Goal: Information Seeking & Learning: Learn about a topic

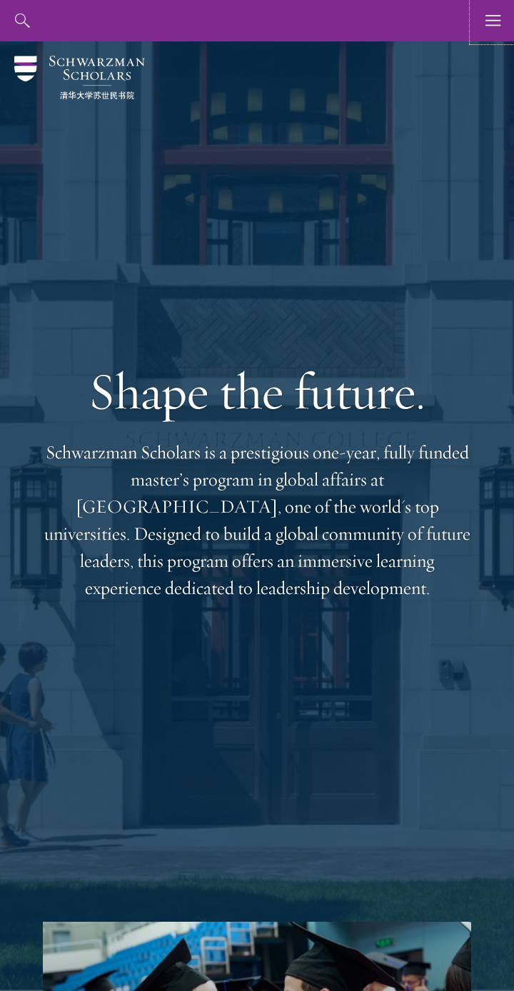
click at [490, 34] on icon "button" at bounding box center [493, 20] width 16 height 41
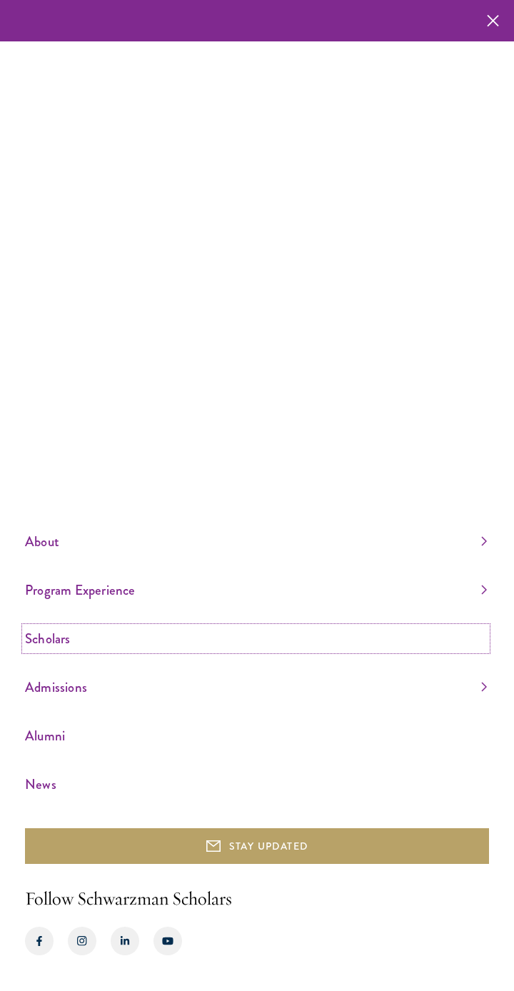
click at [221, 650] on link "Scholars" at bounding box center [256, 639] width 462 height 24
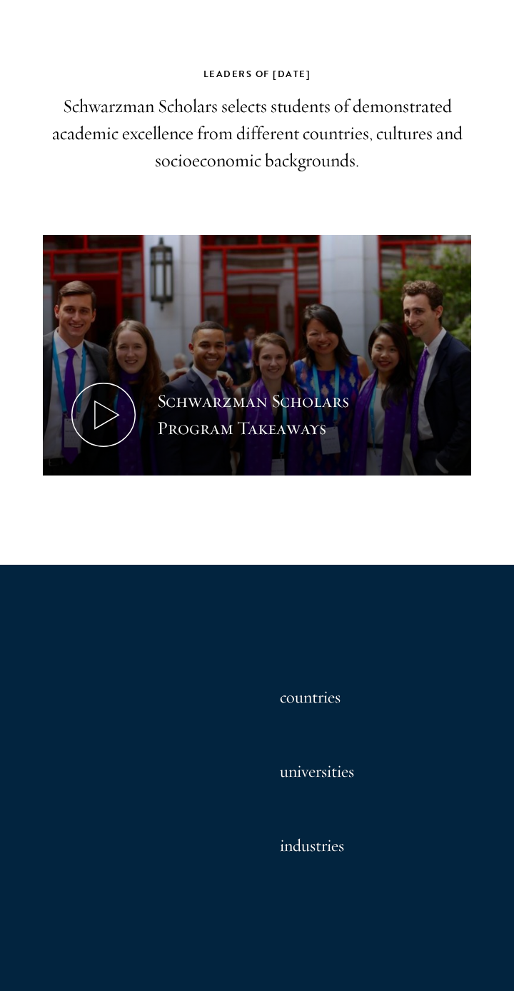
scroll to position [449, 0]
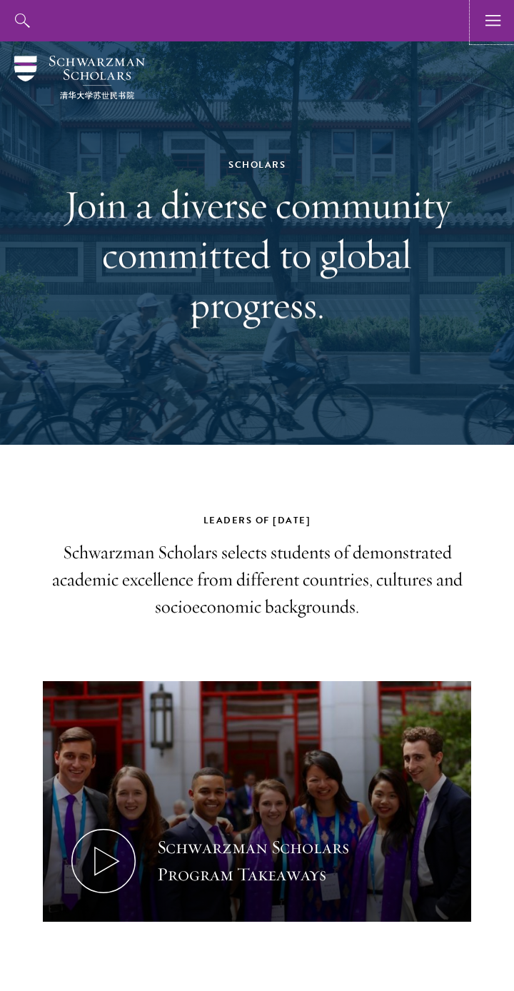
click at [492, 12] on icon "button" at bounding box center [493, 20] width 16 height 41
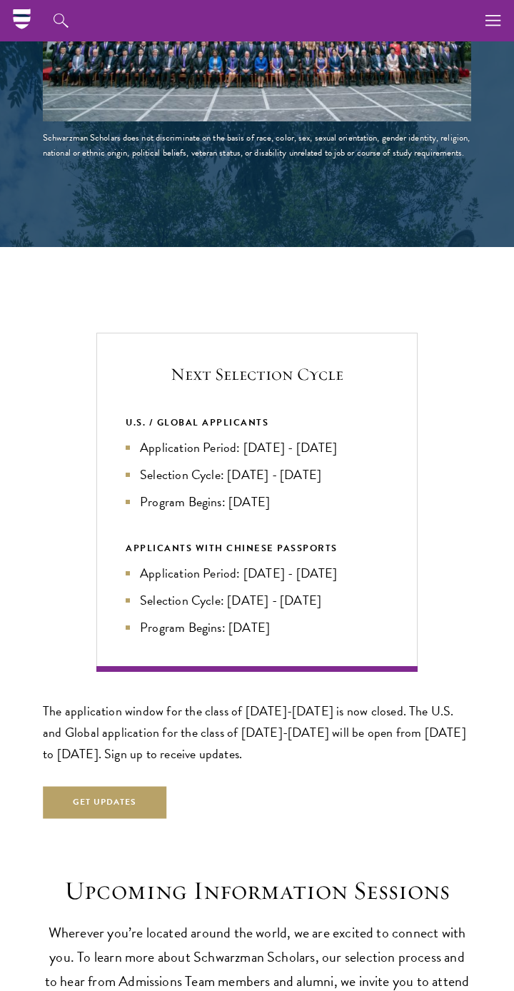
scroll to position [2439, 0]
click at [326, 594] on li "Selection Cycle: [DATE] - [DATE]" at bounding box center [257, 601] width 263 height 20
click at [267, 573] on ul "Application Period: [DATE] - [DATE] Selection Cycle: [DATE] - [DATE] Program Be…" at bounding box center [257, 601] width 263 height 74
click at [302, 467] on li "Selection Cycle: [DATE] - [DATE]" at bounding box center [257, 475] width 263 height 20
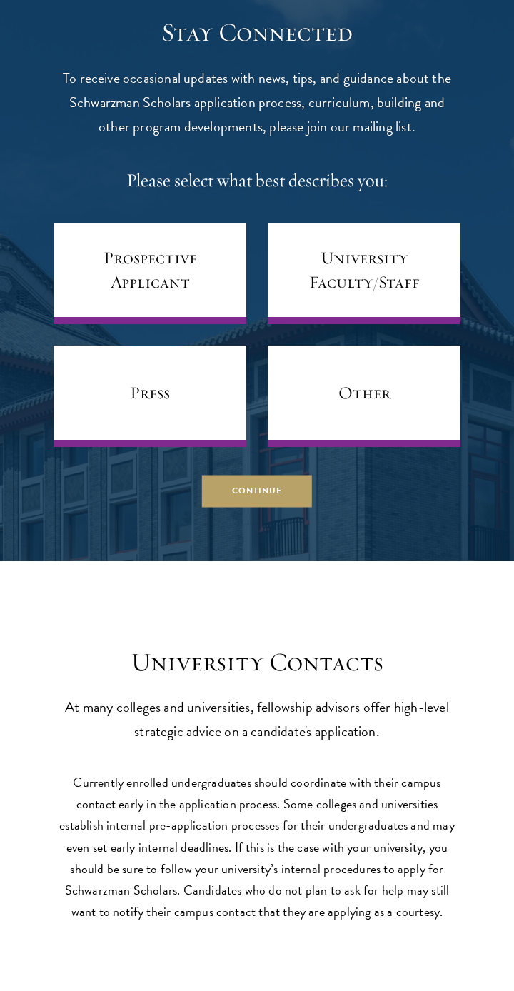
scroll to position [5856, 0]
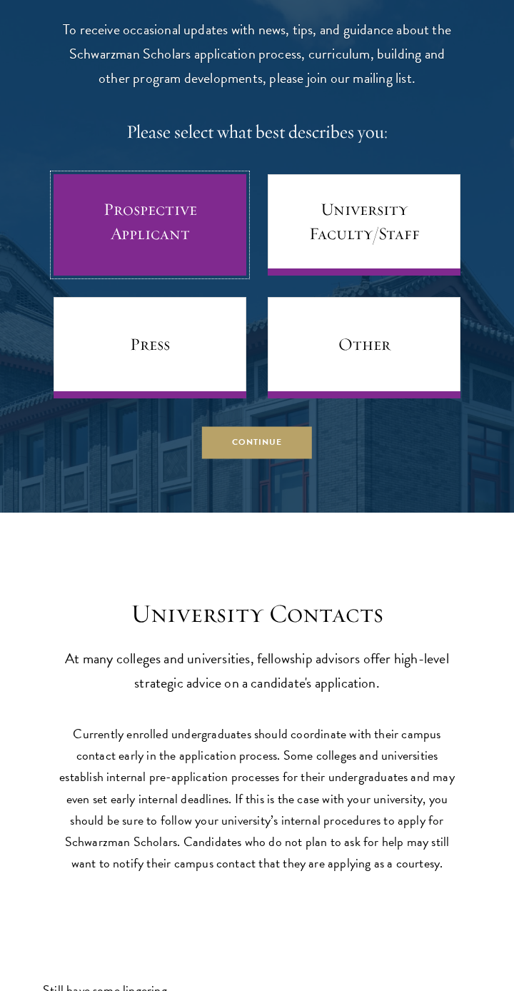
click at [119, 222] on link "Prospective Applicant" at bounding box center [150, 224] width 193 height 101
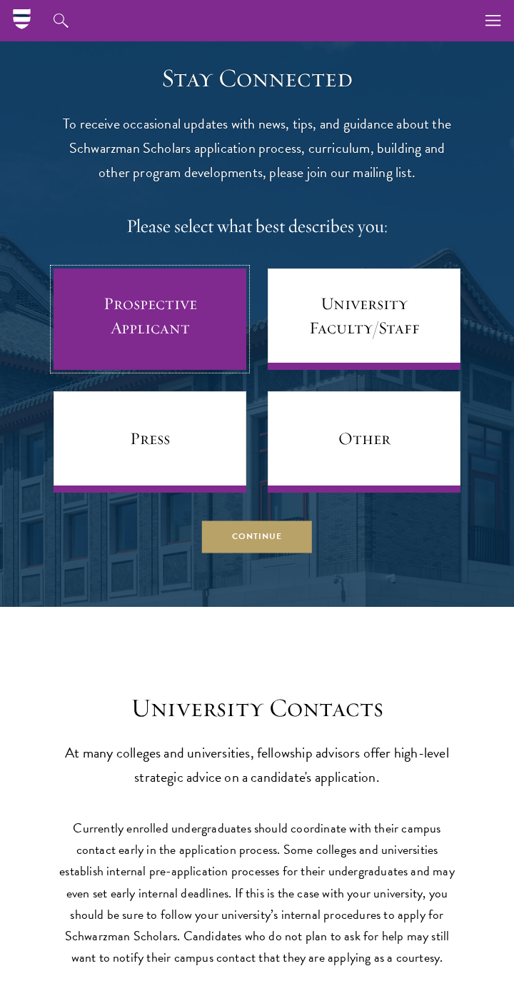
scroll to position [5761, 0]
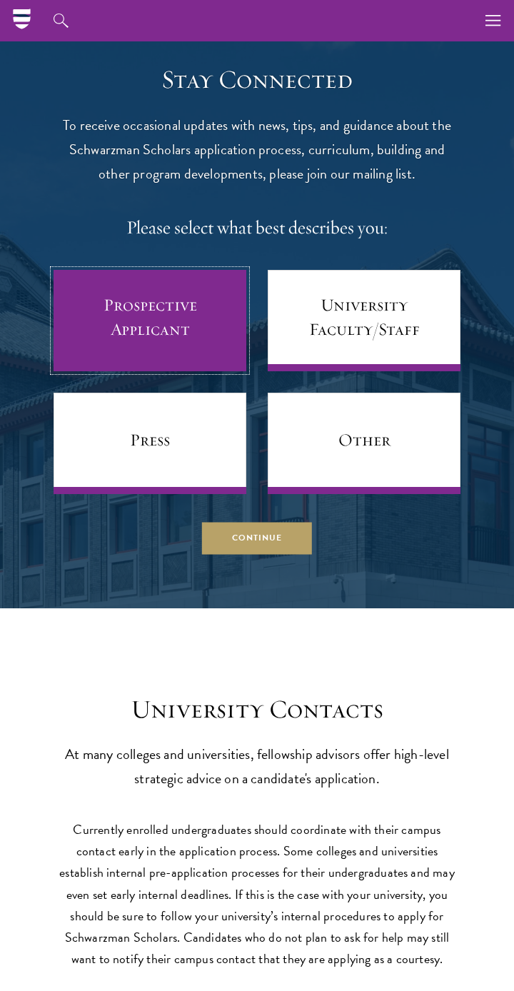
click at [178, 299] on link "Prospective Applicant" at bounding box center [150, 320] width 193 height 101
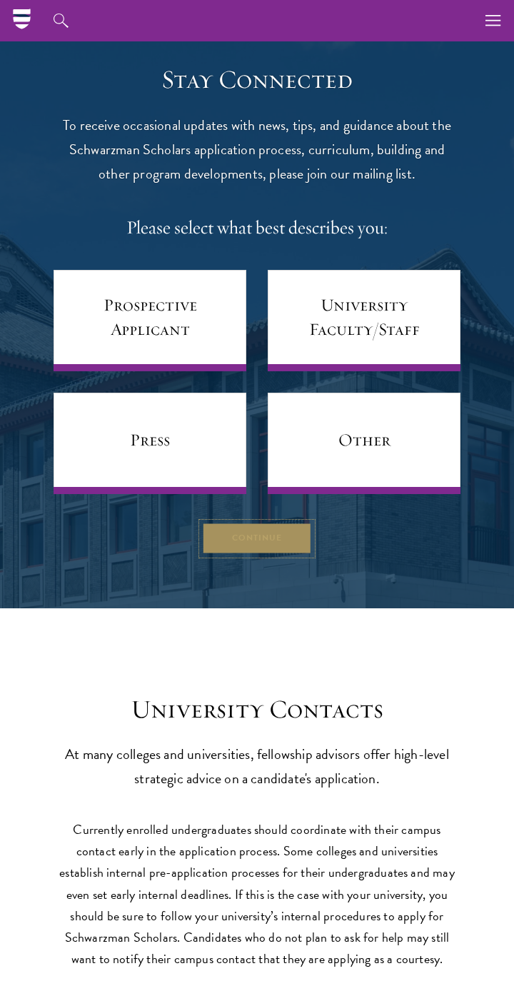
click at [271, 522] on button "Continue" at bounding box center [257, 538] width 110 height 32
